Goal: Ask a question

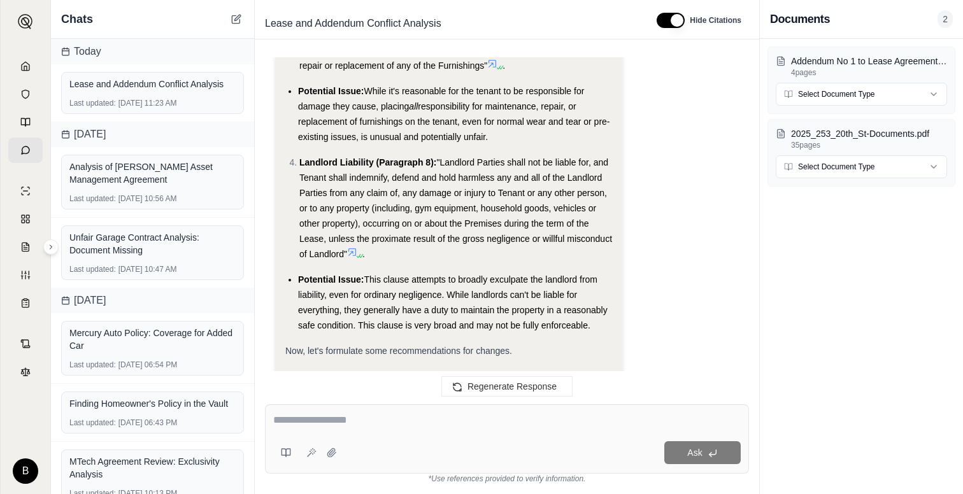
scroll to position [3965, 0]
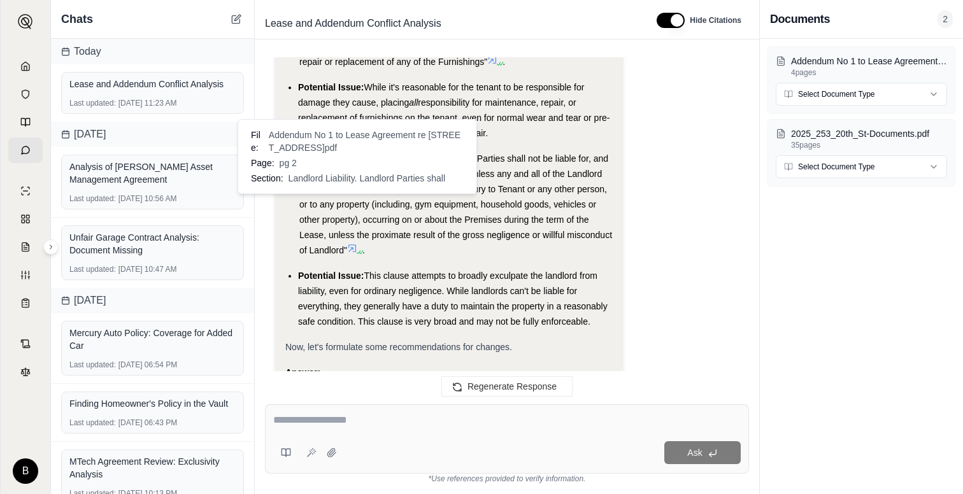
click at [354, 243] on icon at bounding box center [352, 248] width 10 height 10
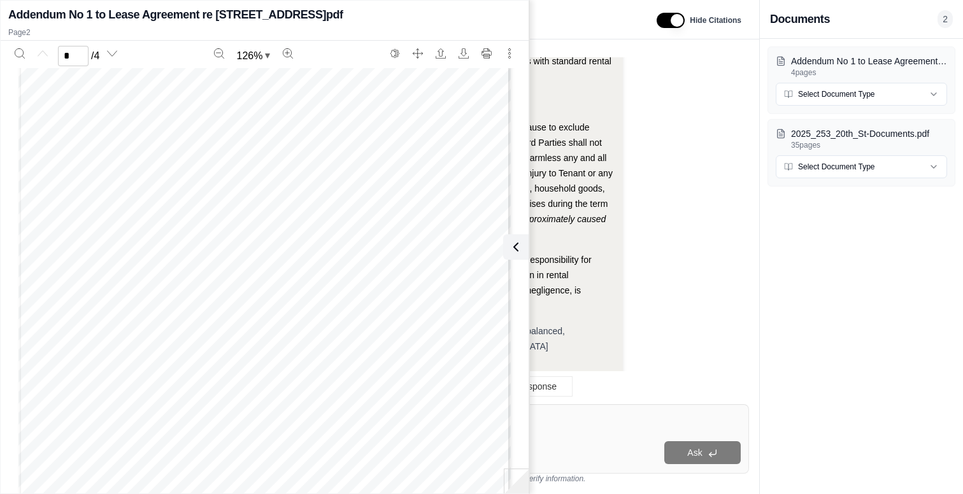
scroll to position [0, 0]
type input "*"
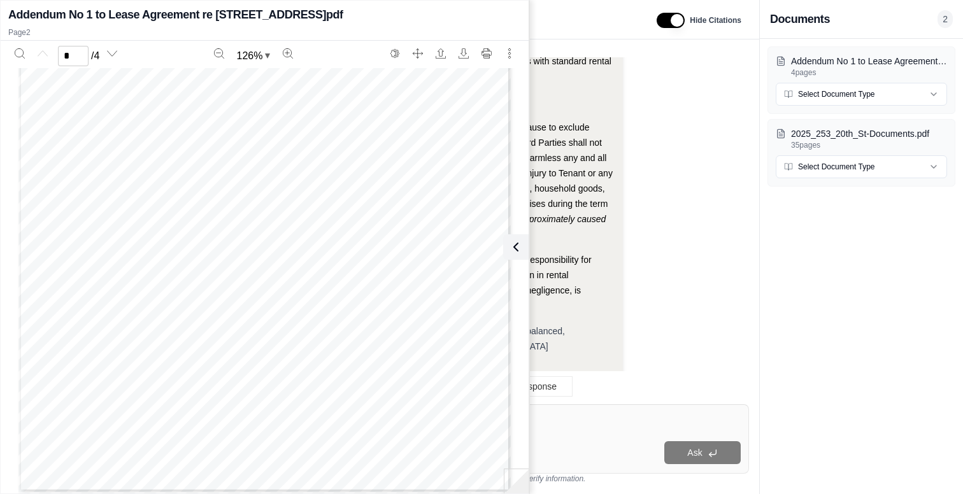
scroll to position [0, 0]
click at [763, 304] on div "Addendum No 1 to Lease Agreement re [STREET_ADDRESS]pdf 4 pages Select Document…" at bounding box center [861, 266] width 203 height 455
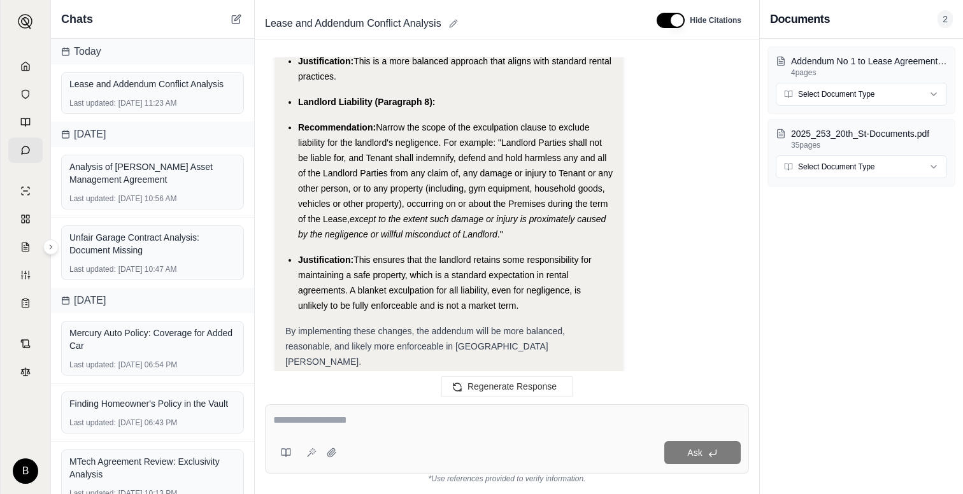
click at [295, 415] on textarea at bounding box center [506, 420] width 467 height 15
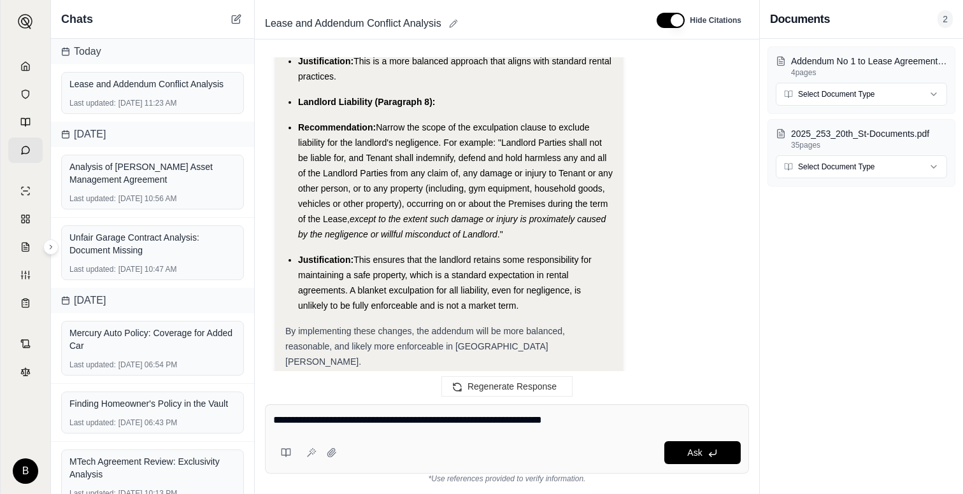
type textarea "**********"
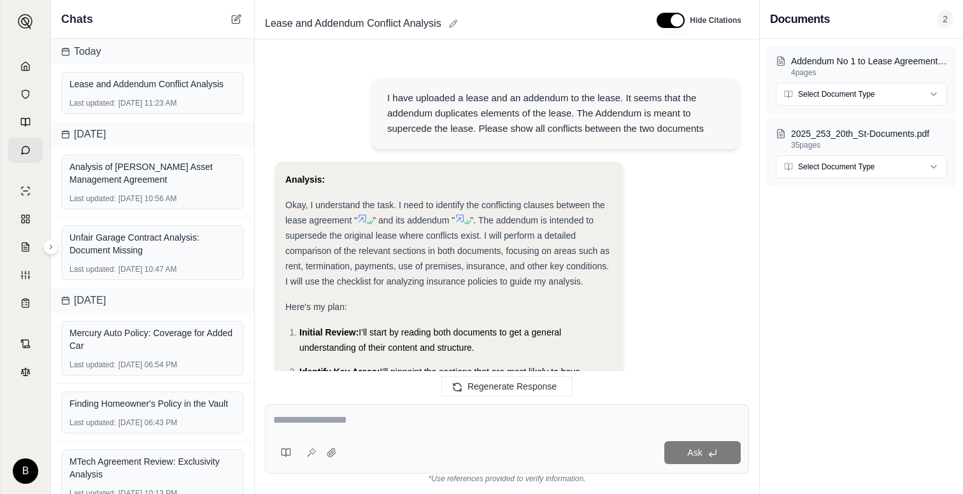
scroll to position [5550, 0]
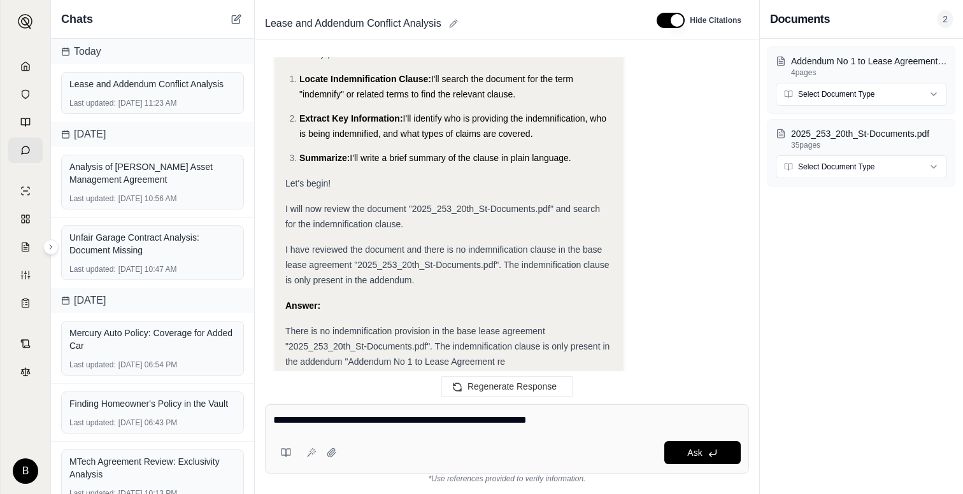
type textarea "**********"
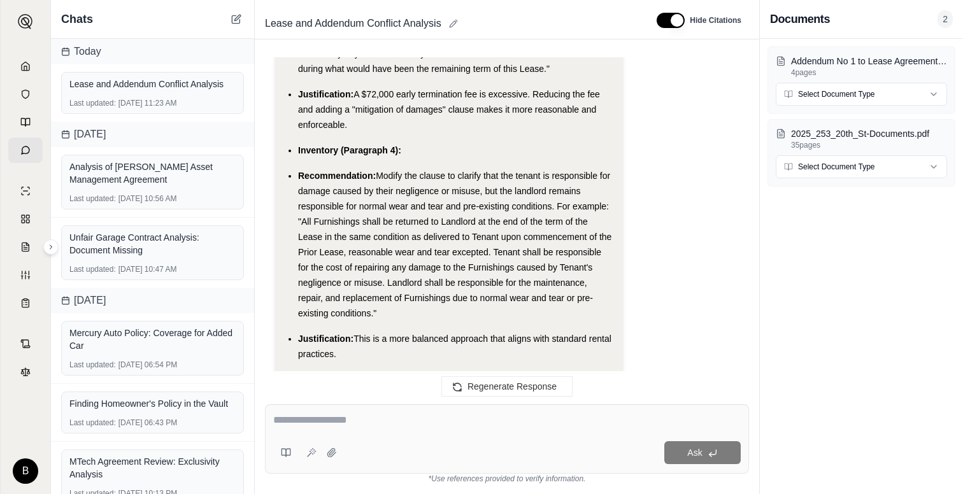
scroll to position [4725, 0]
click at [804, 131] on p "2025_253_20th_St-Documents.pdf" at bounding box center [869, 133] width 156 height 13
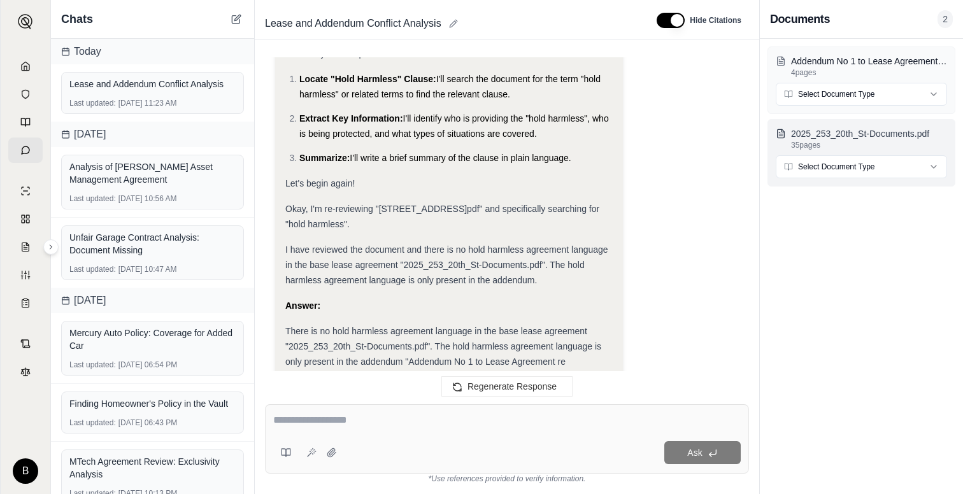
click at [804, 131] on p "2025_253_20th_St-Documents.pdf" at bounding box center [869, 133] width 156 height 13
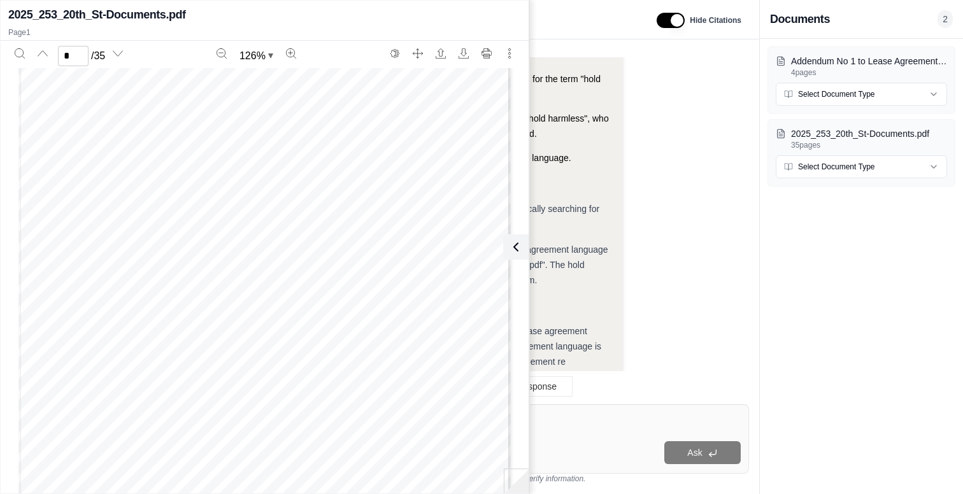
scroll to position [436, 0]
type input "*"
click at [698, 197] on div "Analysis: You are absolutely correct! My apologies, I missed that. I need to re…" at bounding box center [507, 195] width 464 height 512
click at [707, 97] on div "Analysis: You are absolutely correct! My apologies, I missed that. I need to re…" at bounding box center [507, 195] width 464 height 512
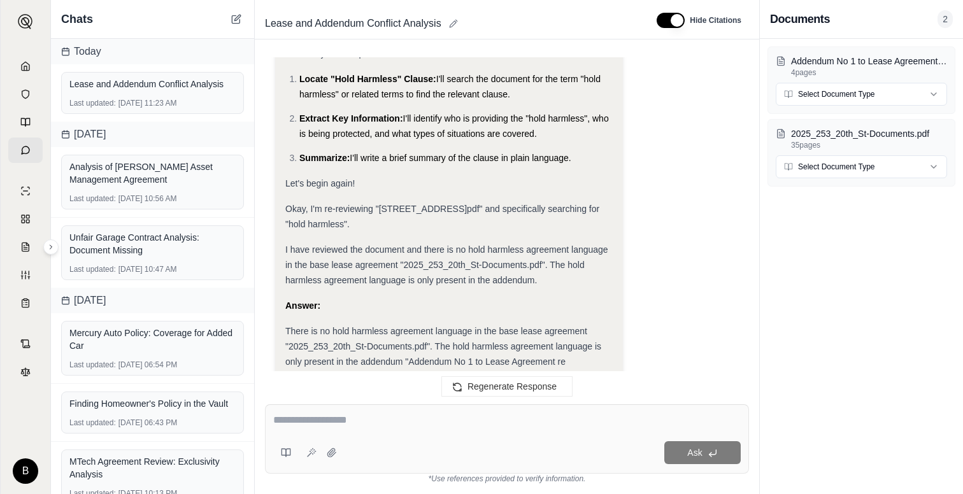
click at [300, 426] on textarea at bounding box center [506, 420] width 467 height 15
type textarea "**********"
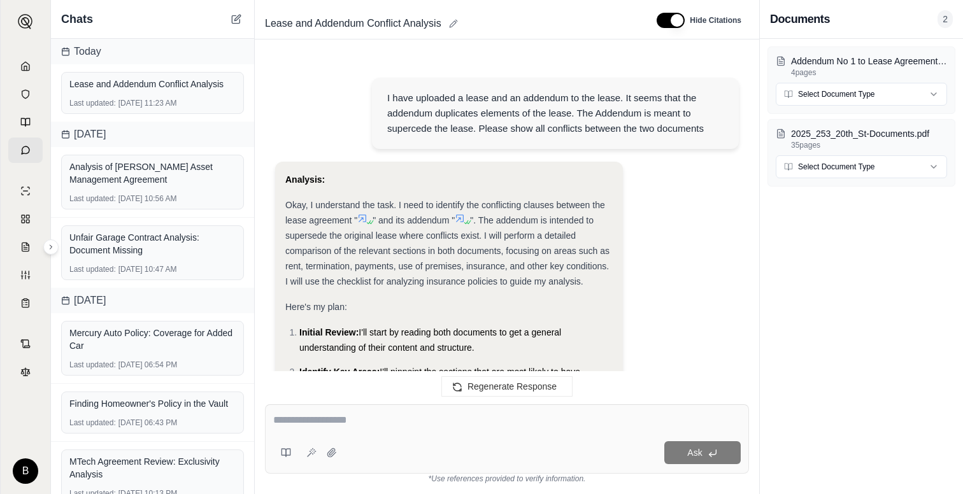
scroll to position [6671, 0]
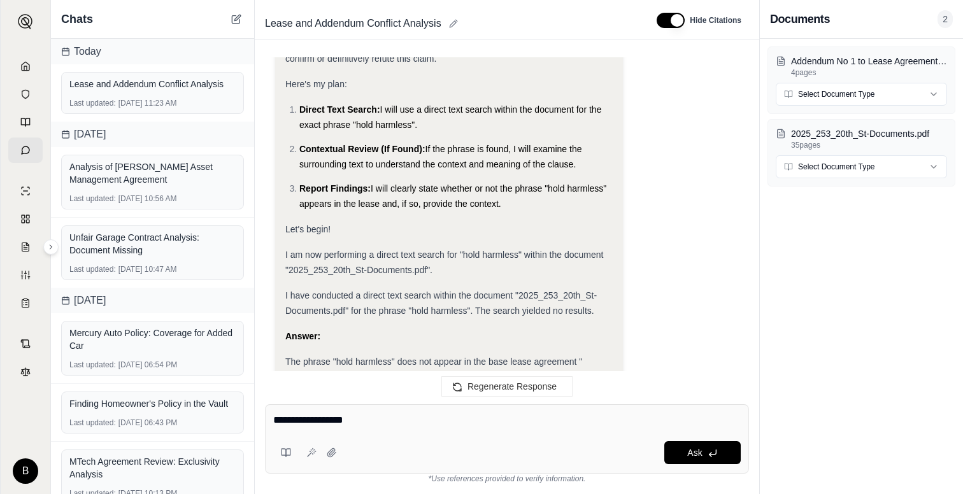
type textarea "**********"
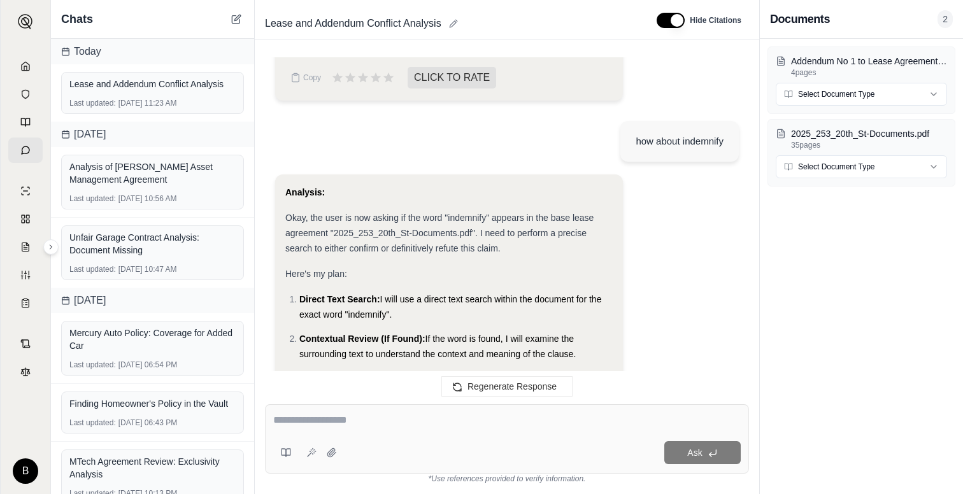
scroll to position [7007, 0]
